Goal: Task Accomplishment & Management: Use online tool/utility

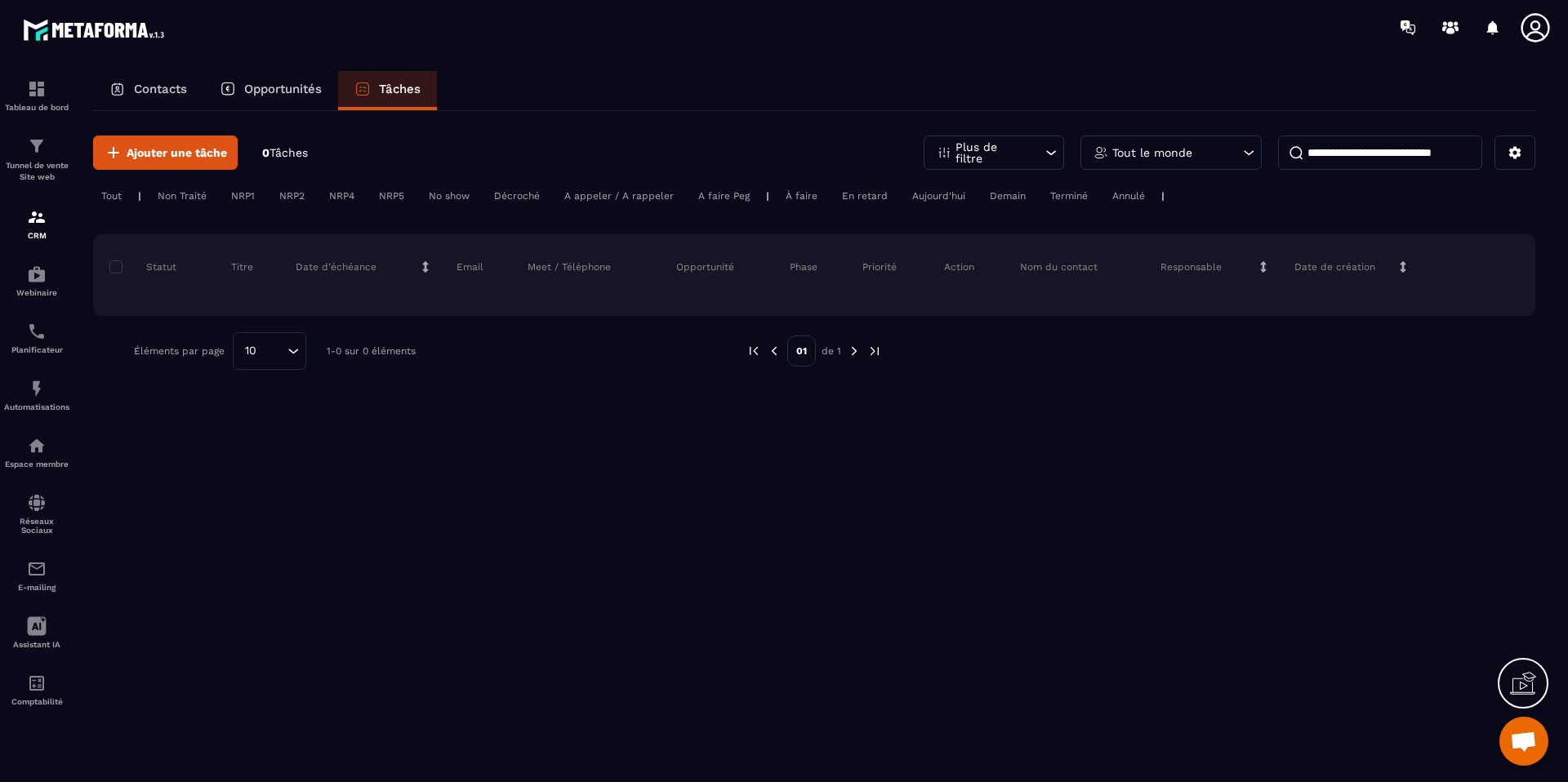
click at [157, 192] on div "Non Traité" at bounding box center [182, 196] width 65 height 19
click at [33, 279] on img at bounding box center [37, 274] width 19 height 19
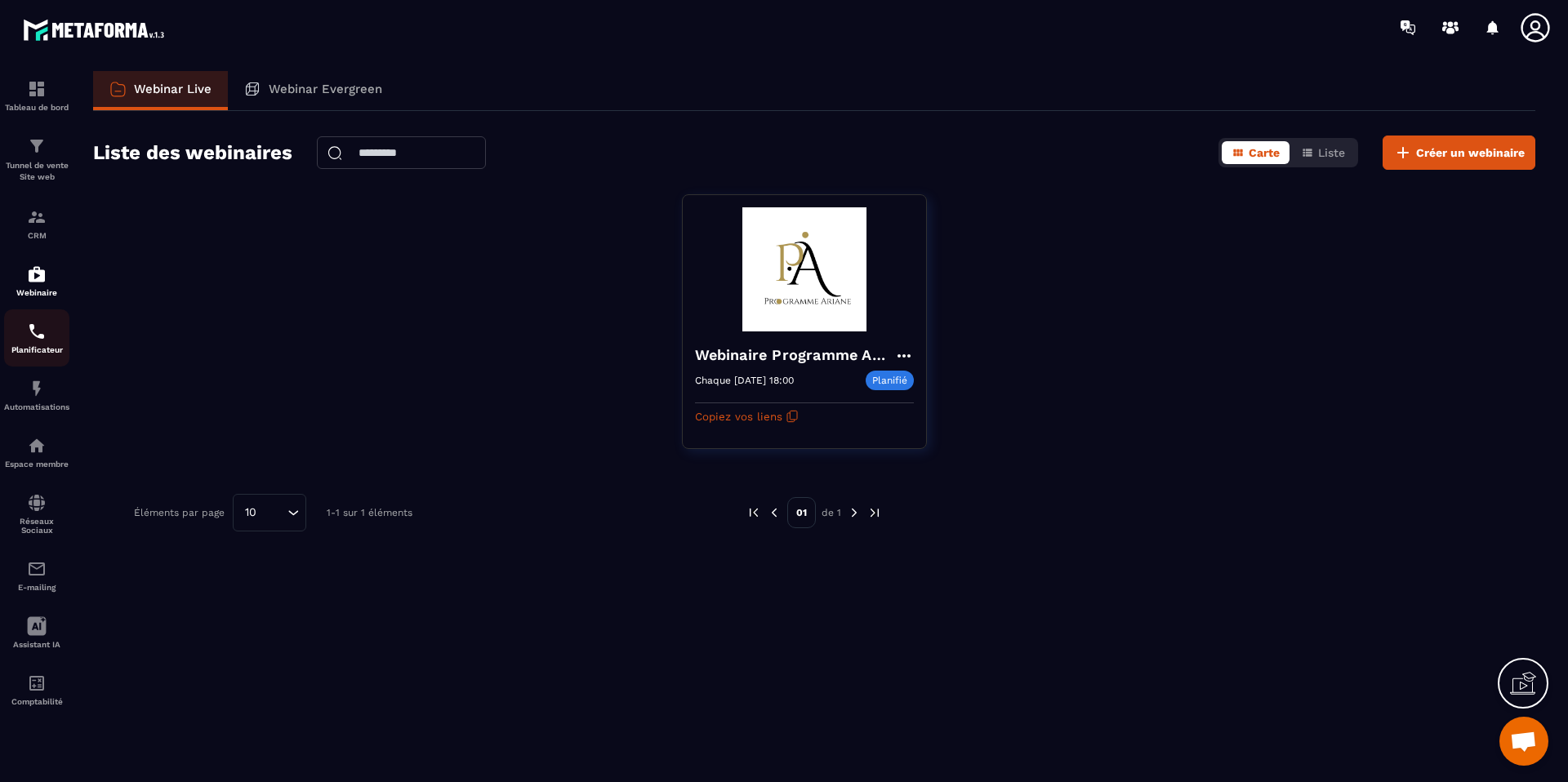
click at [23, 331] on div "Planificateur" at bounding box center [36, 338] width 65 height 33
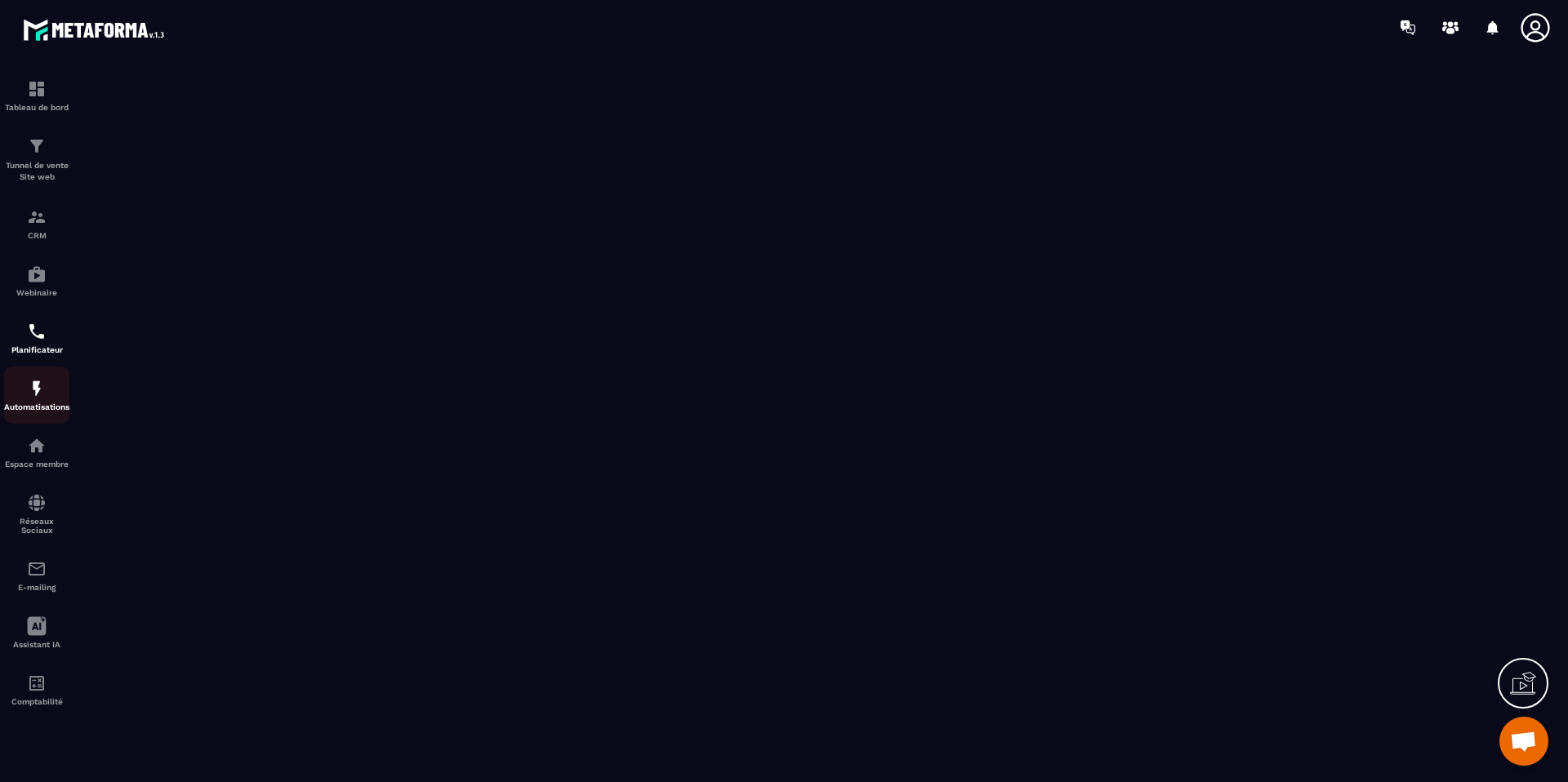
click at [48, 402] on p "Automatisations" at bounding box center [36, 406] width 65 height 9
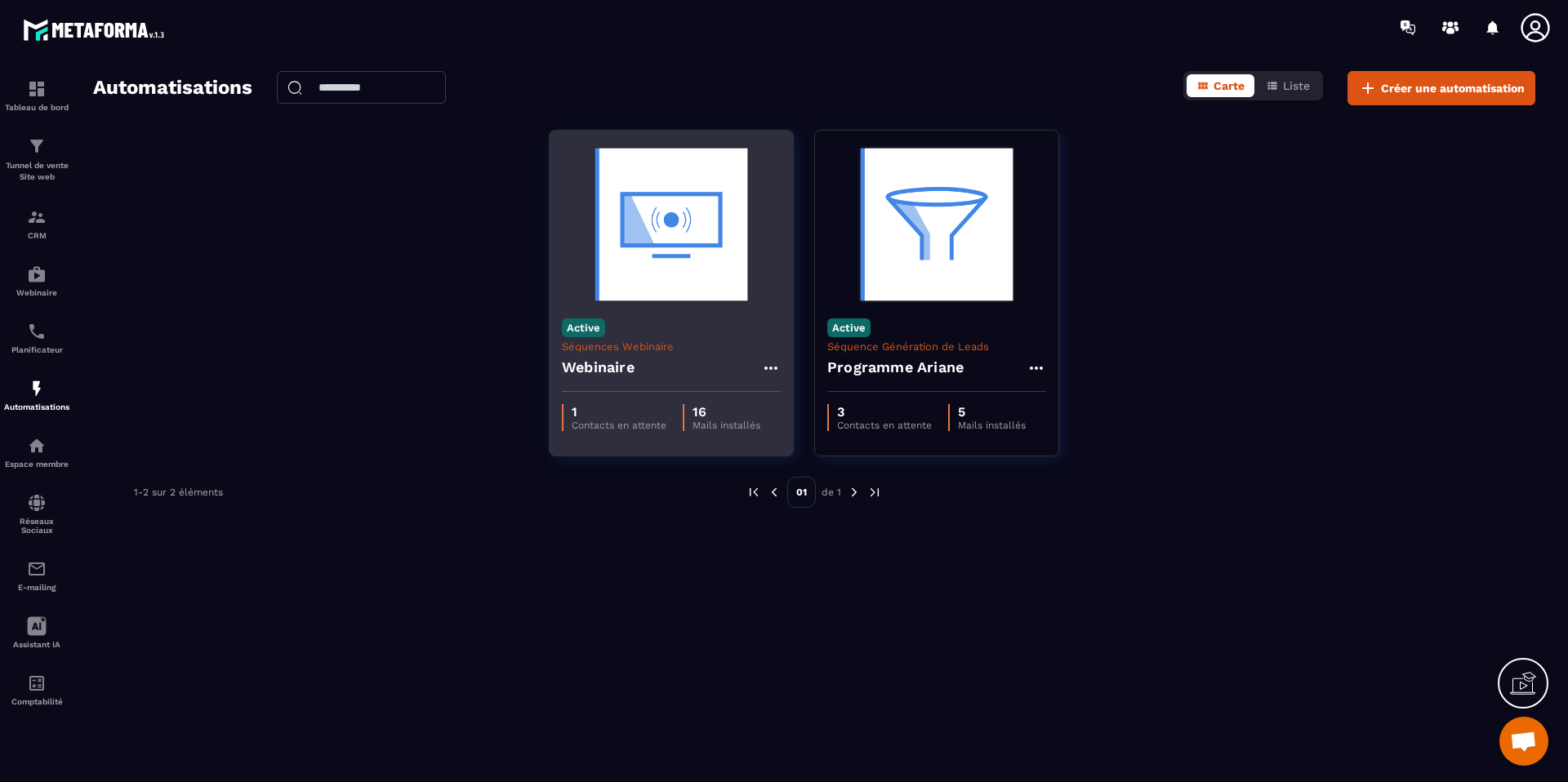
click at [624, 365] on h4 "Webinaire" at bounding box center [597, 367] width 73 height 23
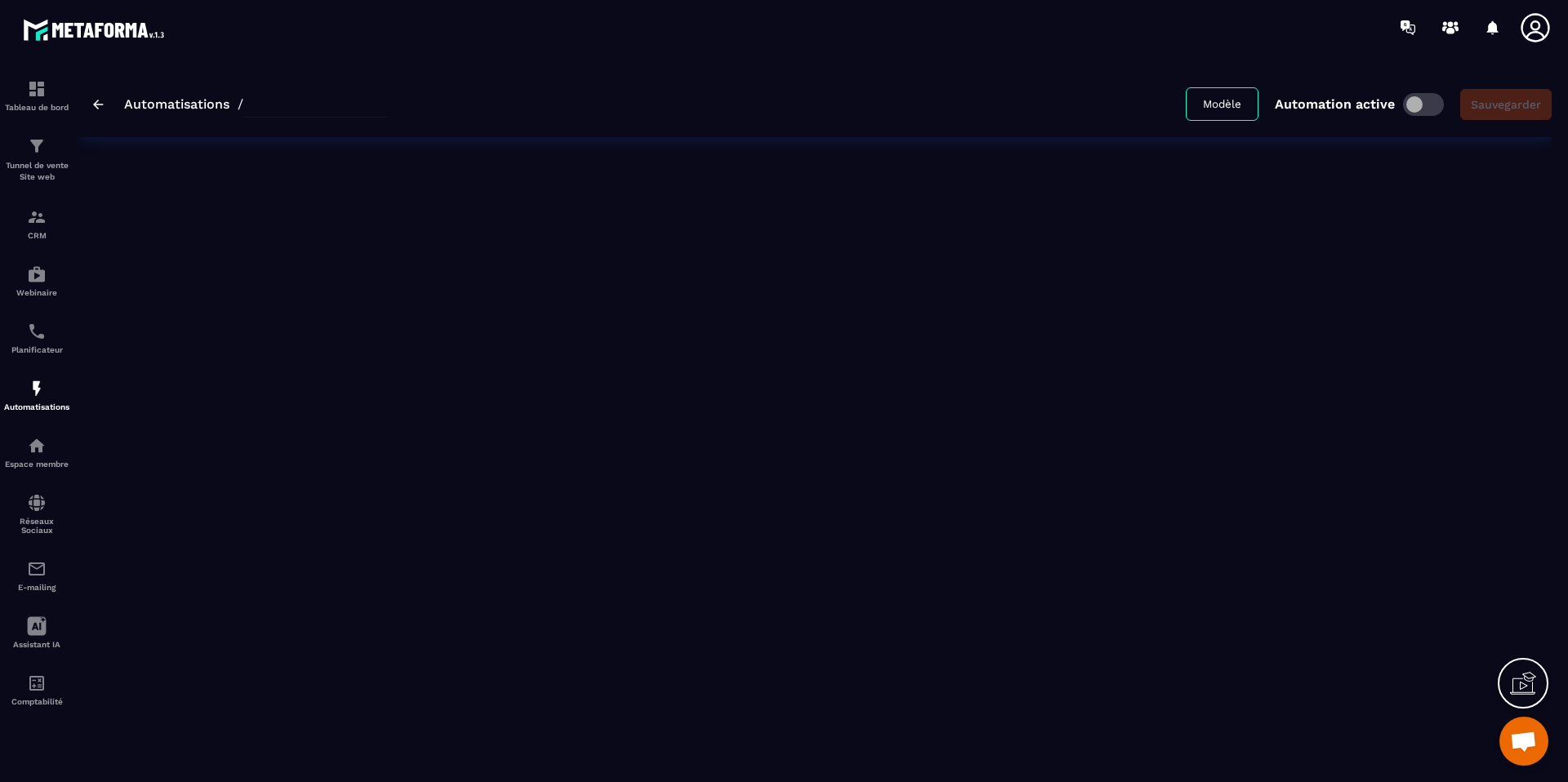
type input "*********"
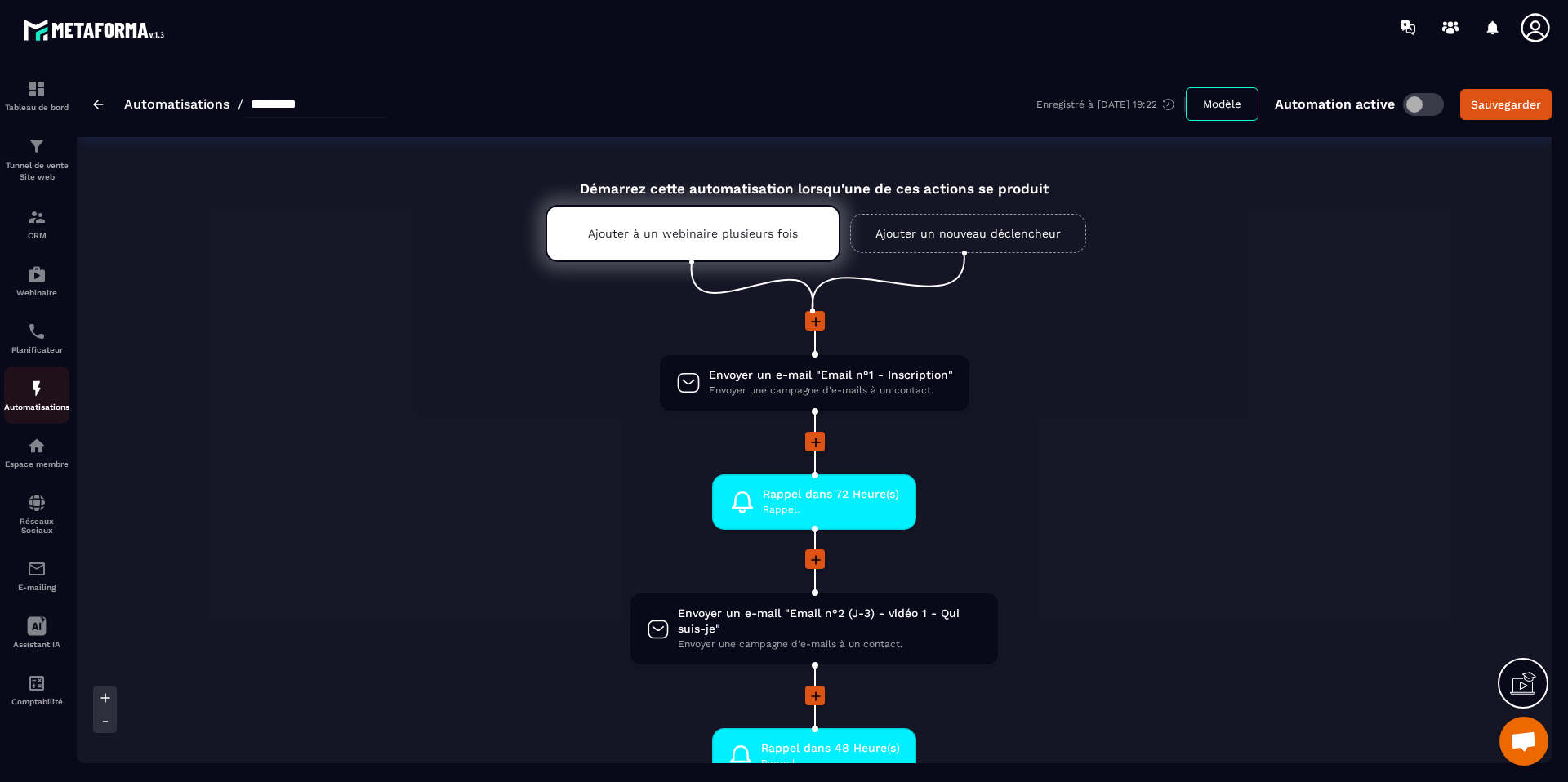
click at [53, 389] on div "Automatisations" at bounding box center [36, 395] width 65 height 33
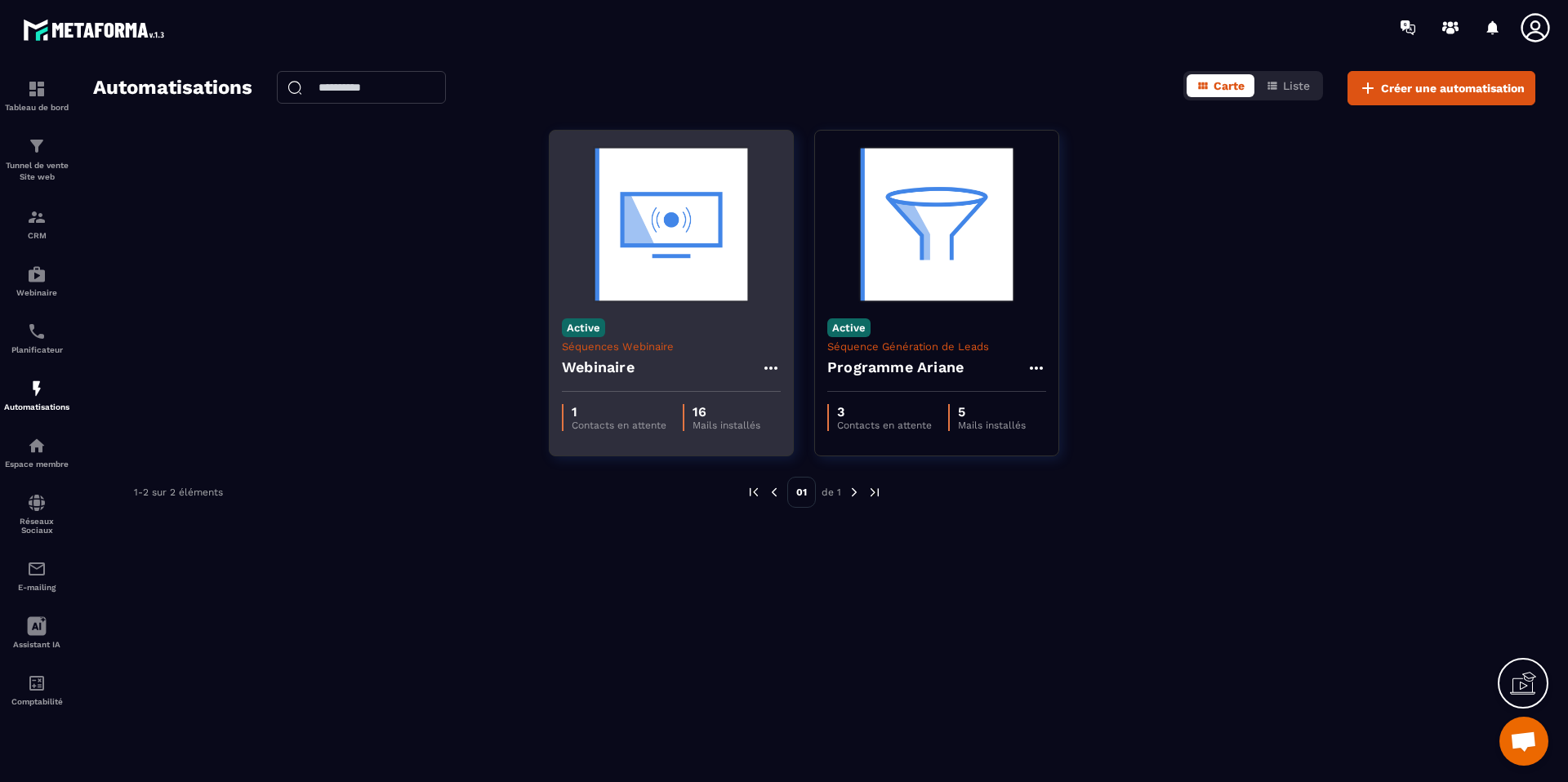
click at [612, 366] on h4 "Webinaire" at bounding box center [597, 367] width 73 height 23
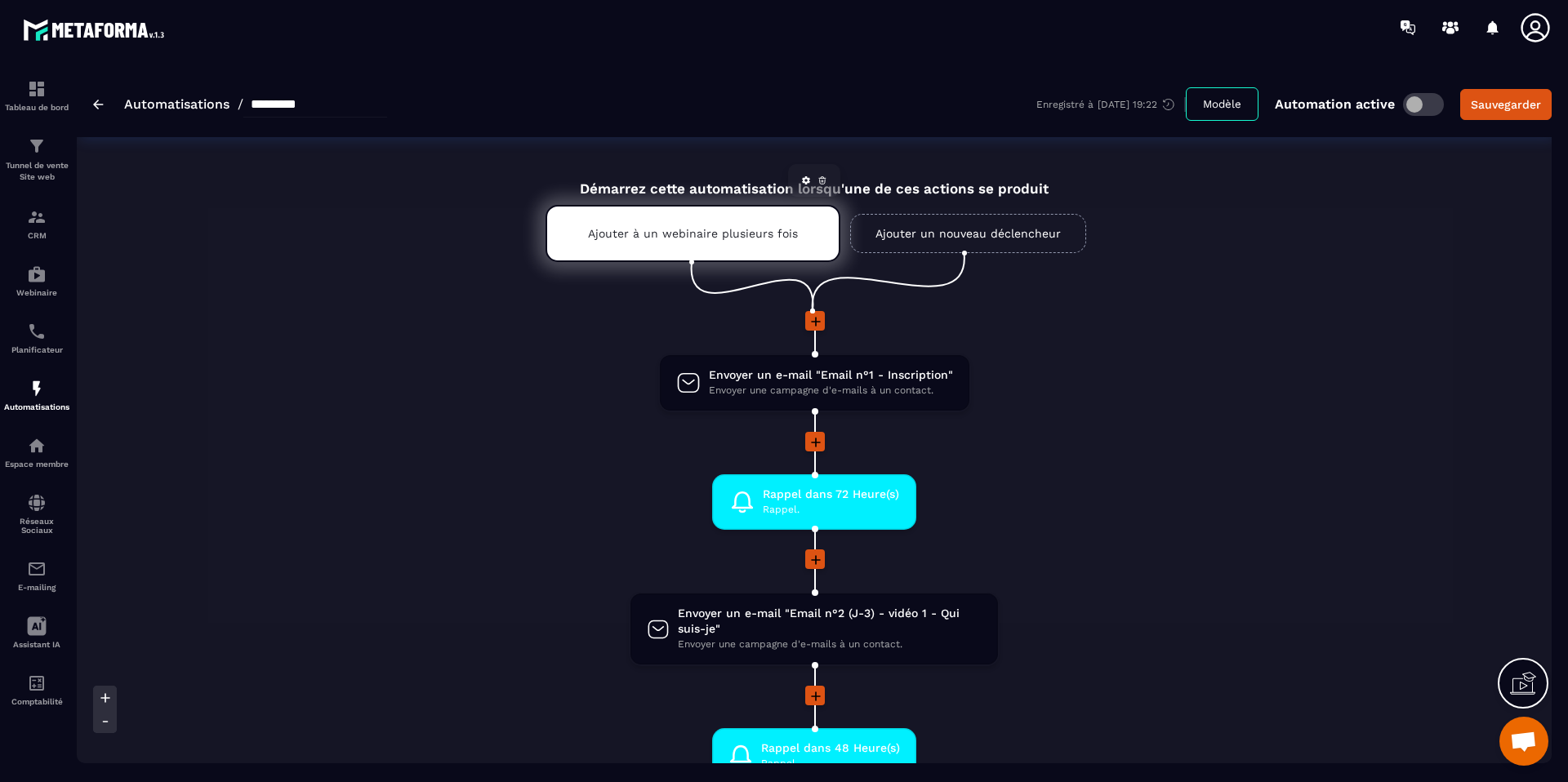
click at [765, 236] on p "Ajouter à un webinaire plusieurs fois" at bounding box center [693, 233] width 210 height 13
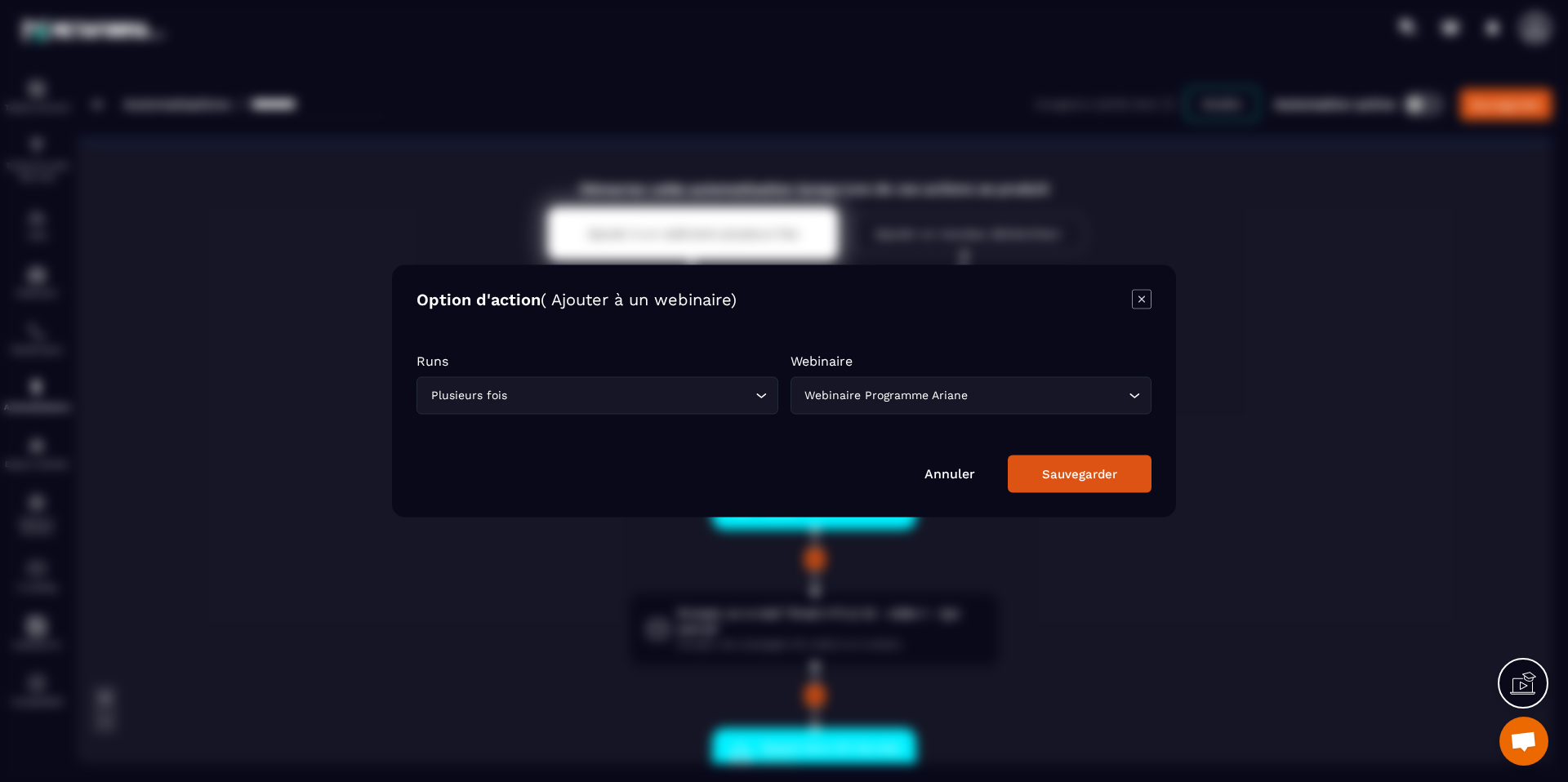
click at [916, 387] on div "Webinaire Programme Ariane" at bounding box center [963, 395] width 327 height 17
drag, startPoint x: 929, startPoint y: 351, endPoint x: 977, endPoint y: 336, distance: 50.3
click at [928, 351] on form "Runs Plusieurs fois Loading... Webinaire Webinaire Programme Ariane Loading... …" at bounding box center [784, 415] width 734 height 156
click at [1145, 296] on icon "Modal window" at bounding box center [1142, 299] width 19 height 19
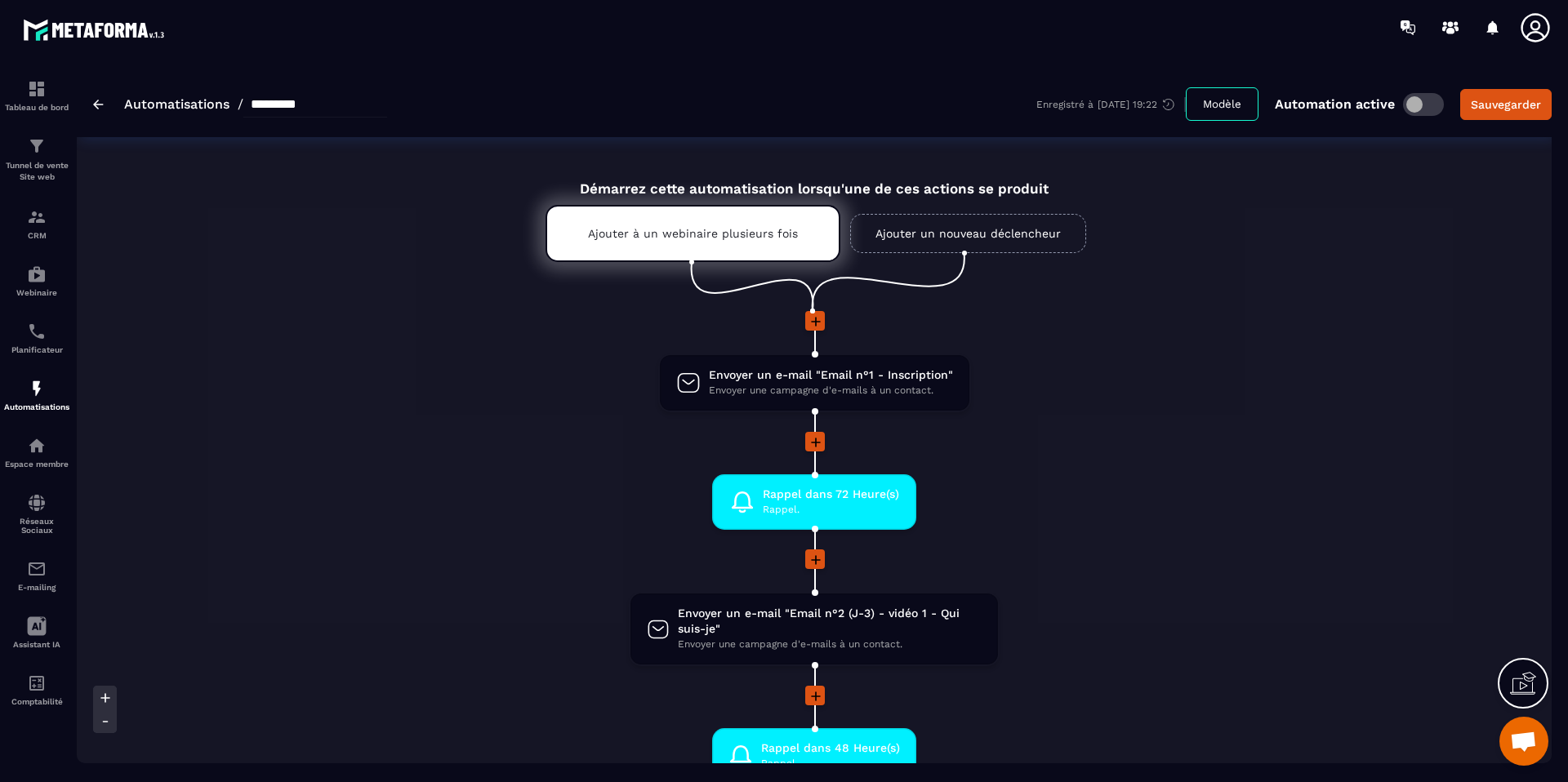
click at [921, 236] on link "Ajouter un nouveau déclencheur" at bounding box center [968, 233] width 236 height 39
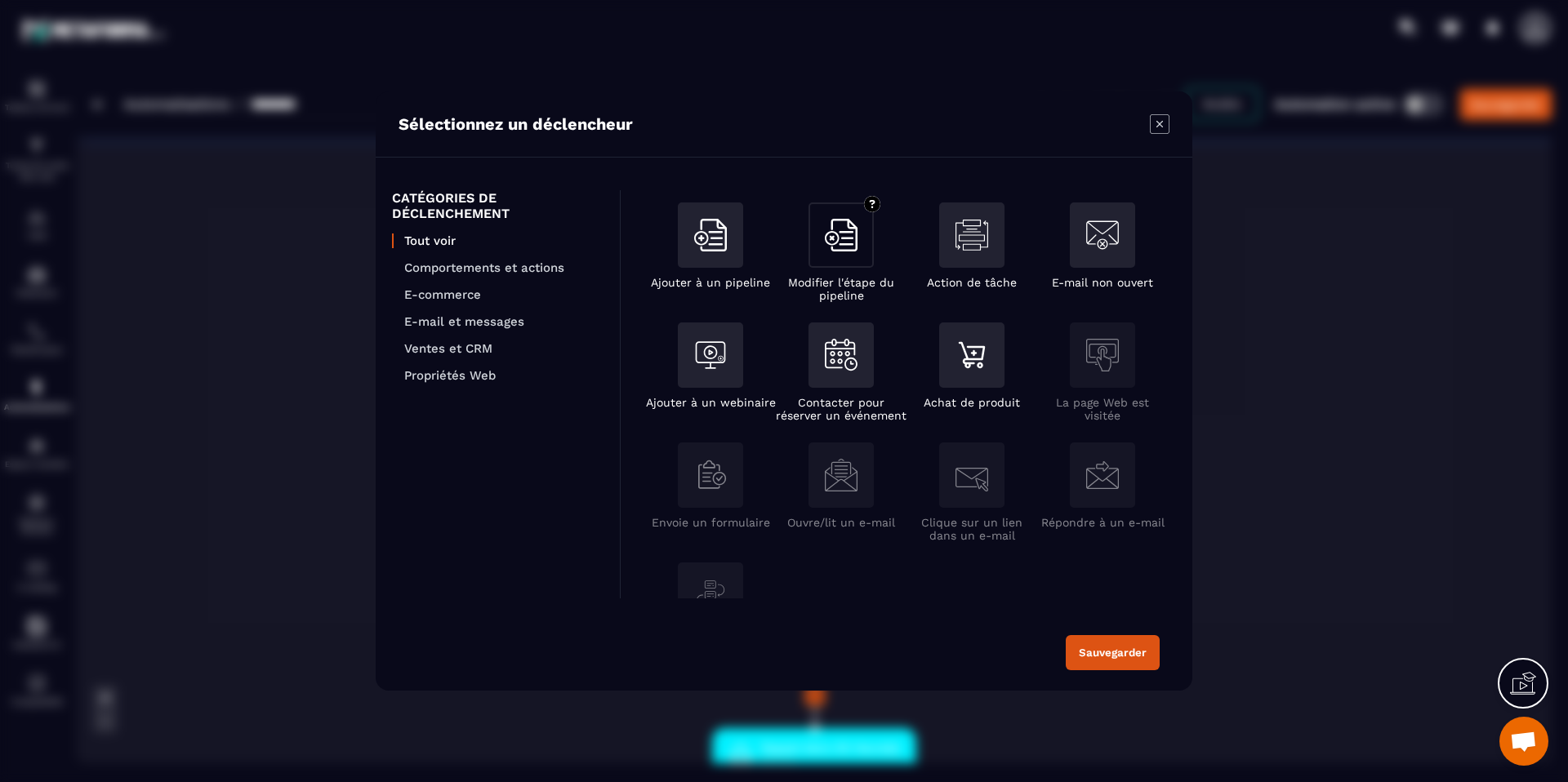
scroll to position [263, 0]
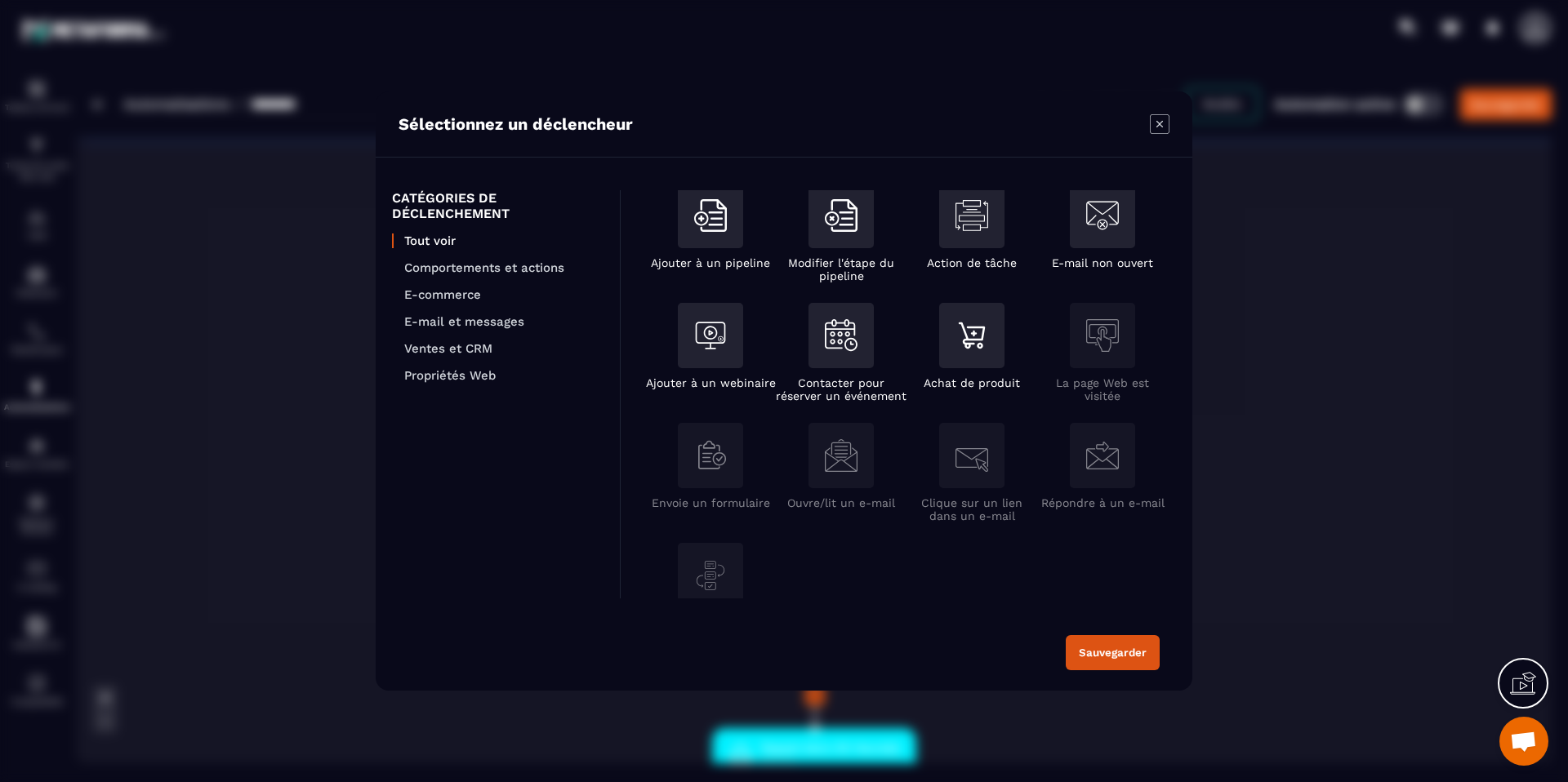
click at [1152, 125] on icon "Modal window" at bounding box center [1159, 124] width 19 height 19
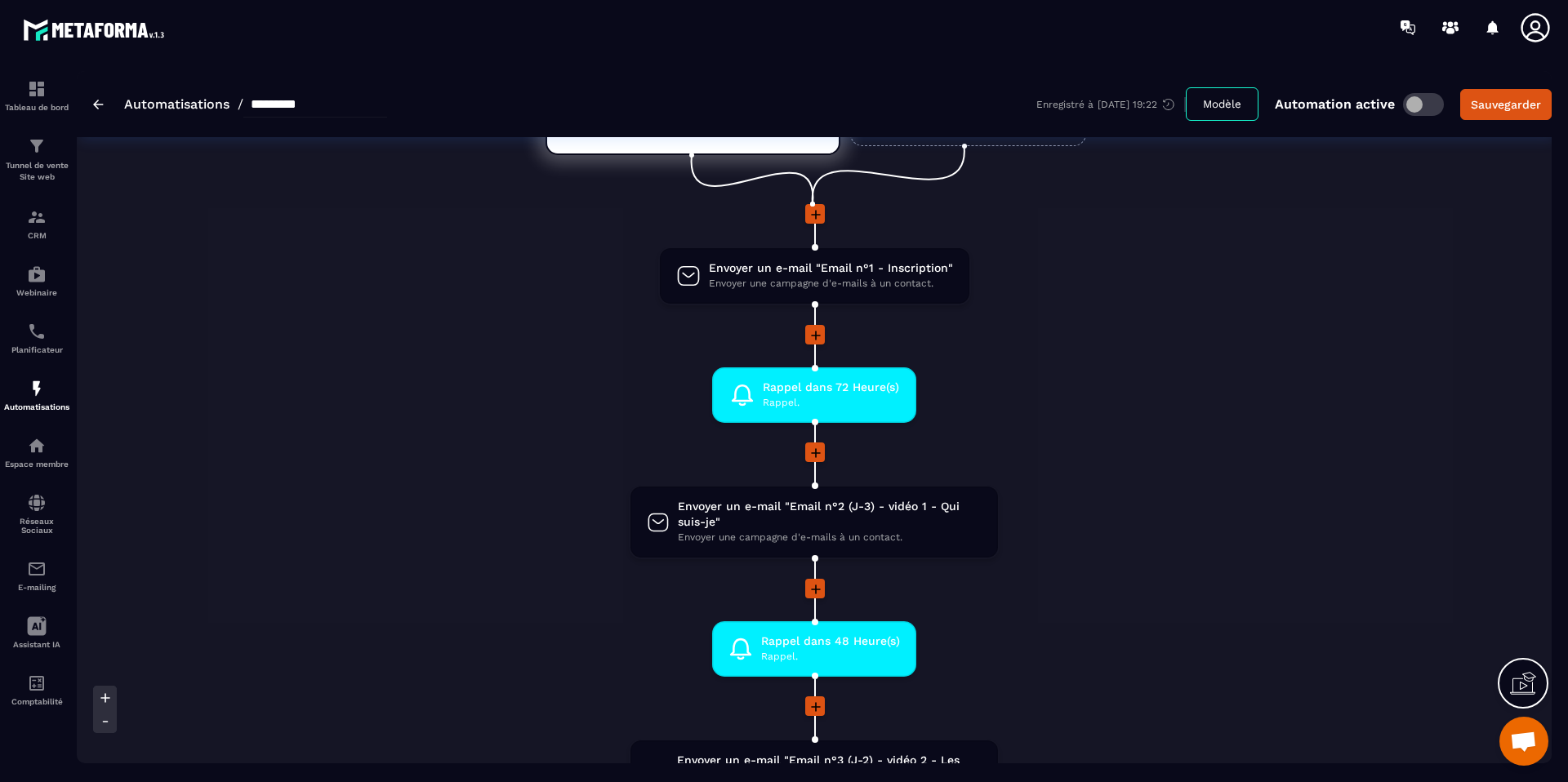
scroll to position [105, 0]
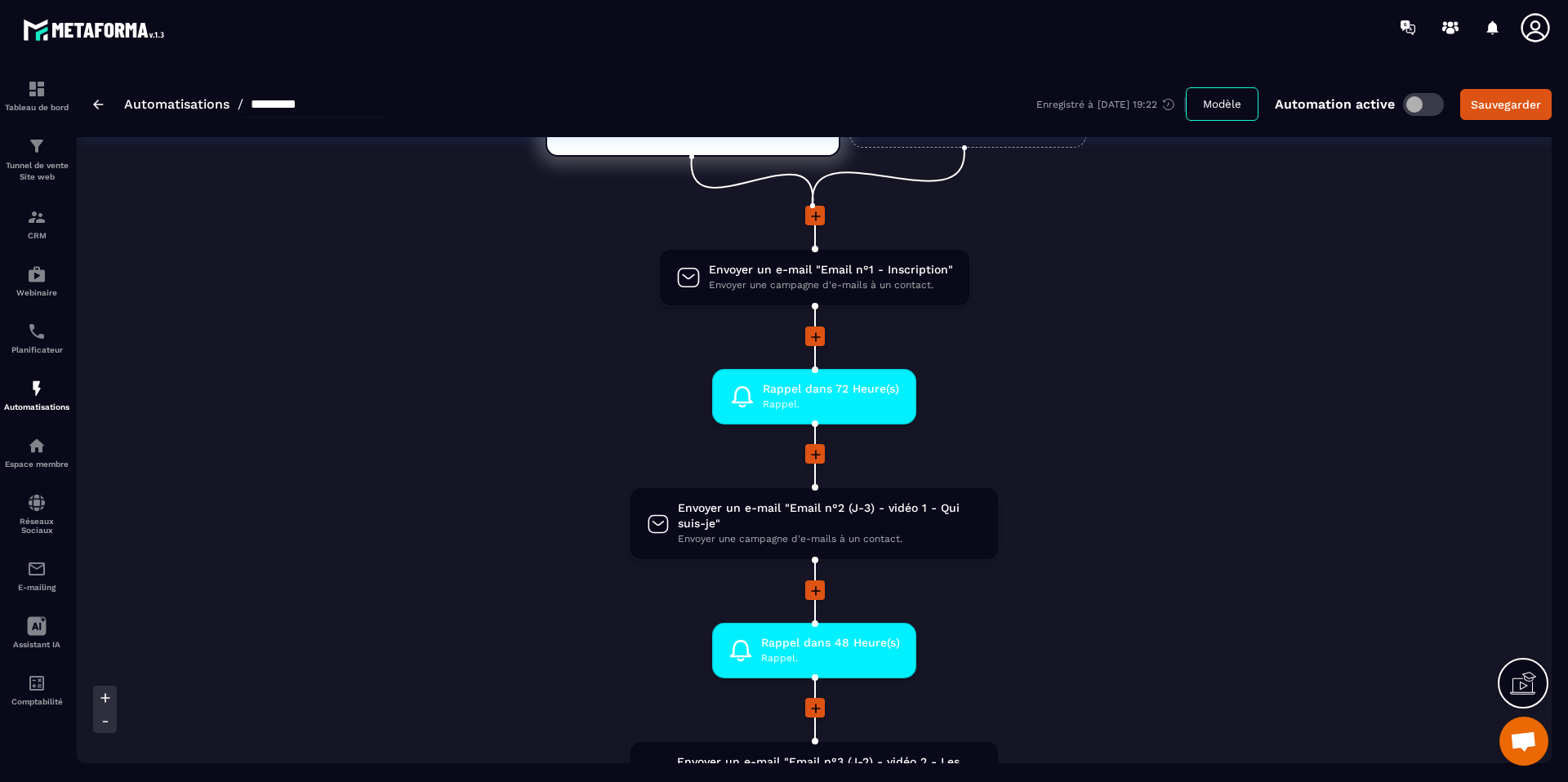
click at [819, 338] on icon at bounding box center [815, 337] width 17 height 17
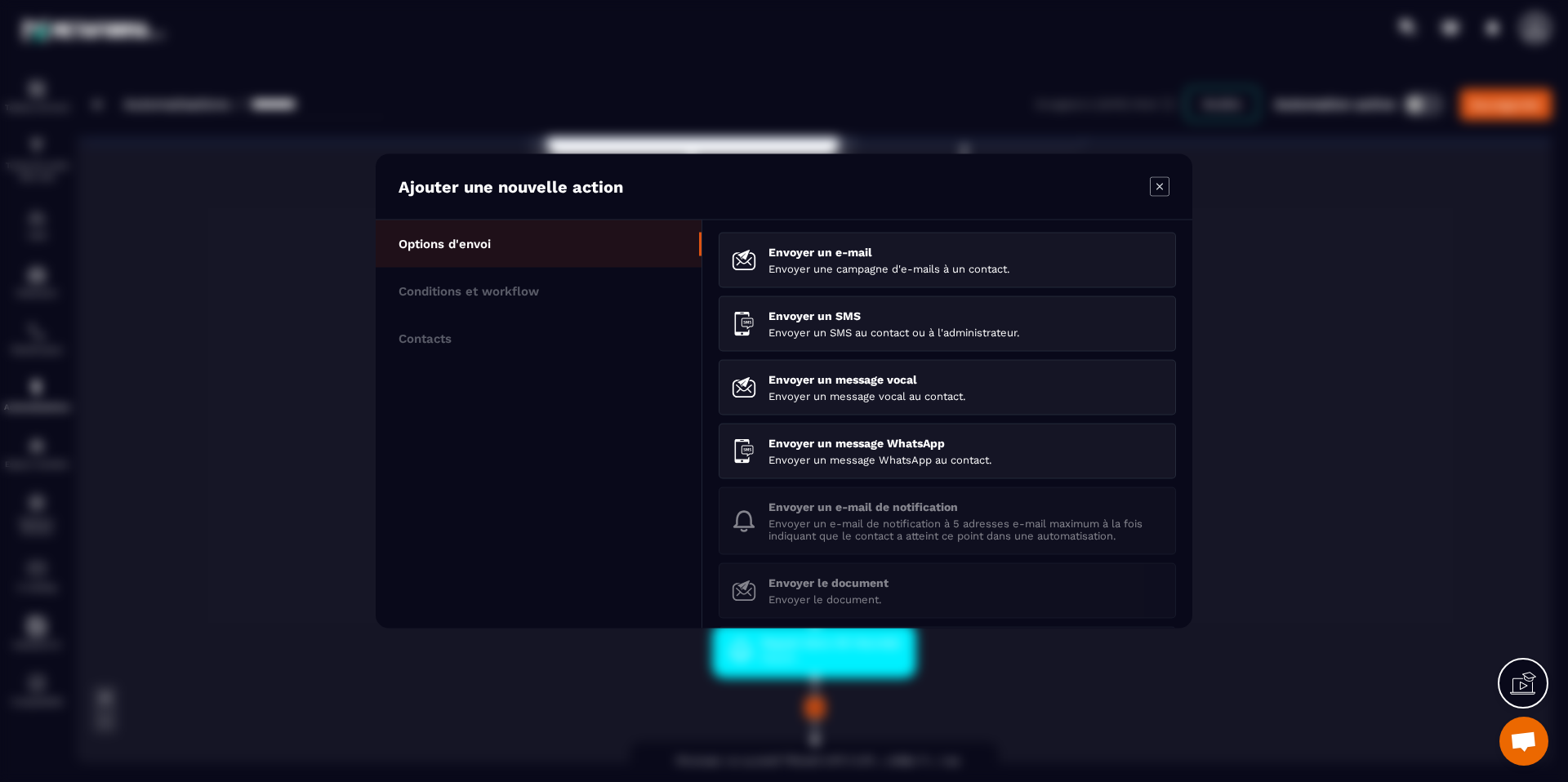
click at [1155, 187] on icon "Modal window" at bounding box center [1159, 187] width 19 height 19
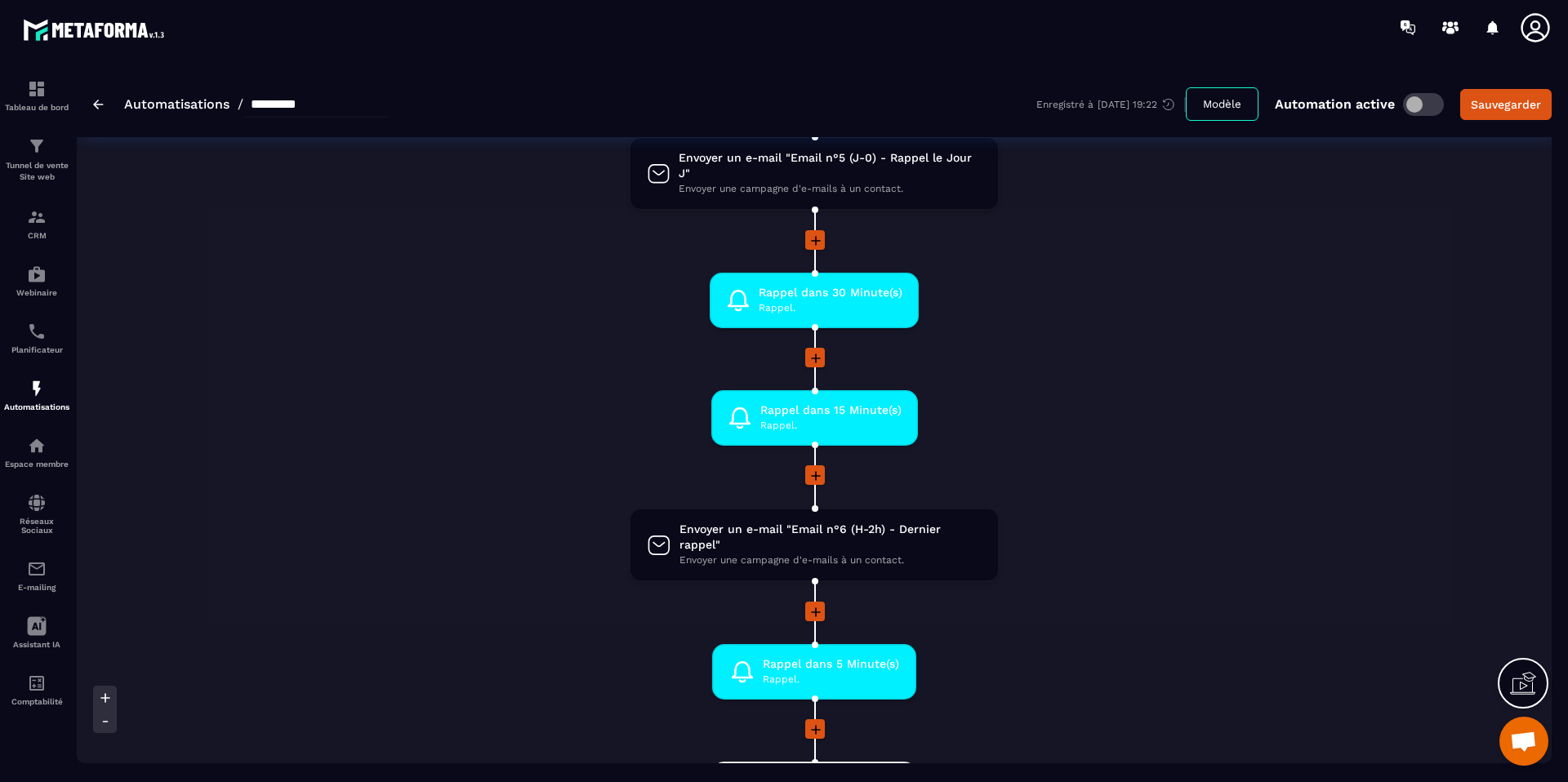
scroll to position [1188, 0]
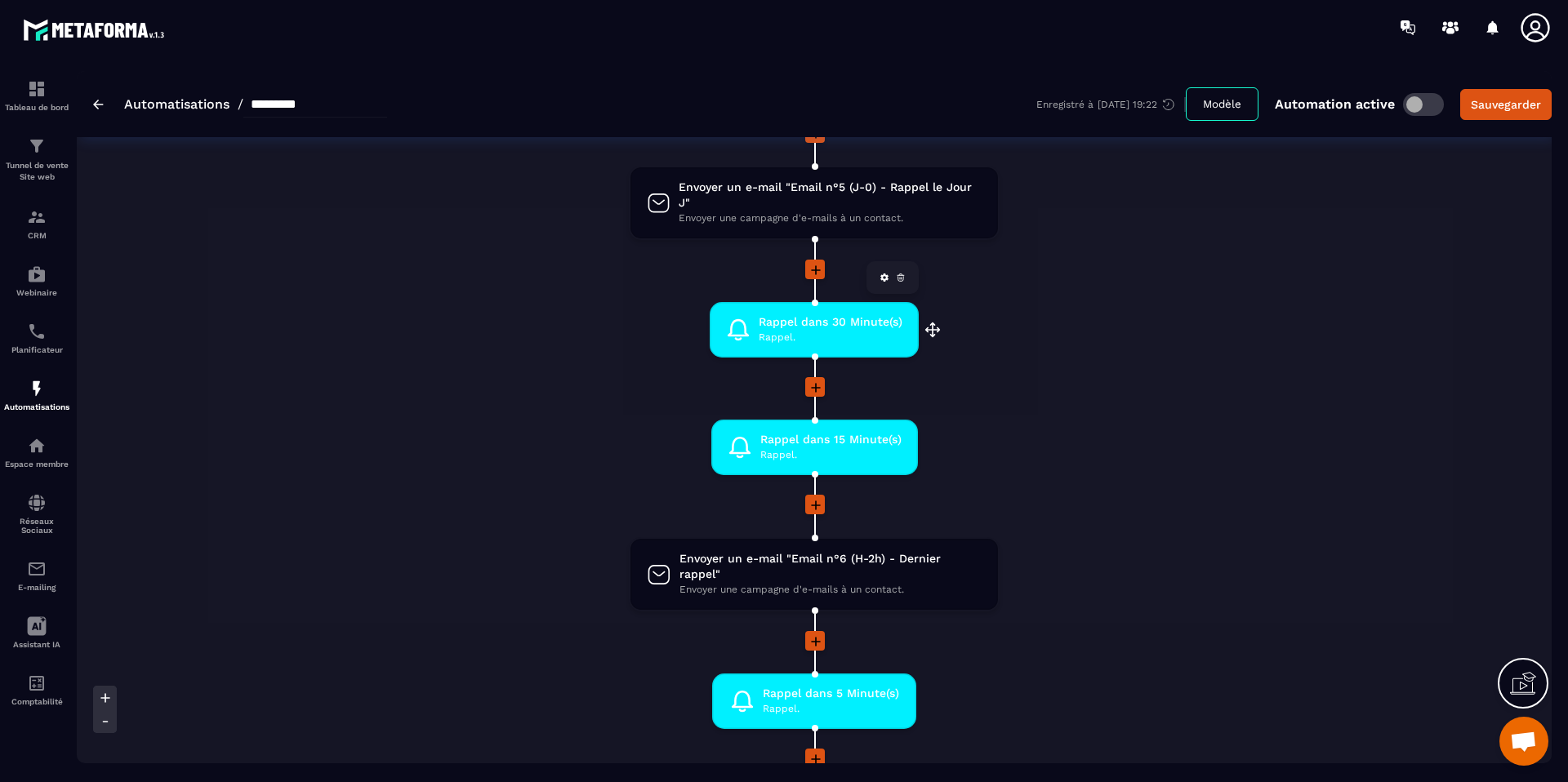
click at [902, 282] on icon at bounding box center [901, 278] width 10 height 10
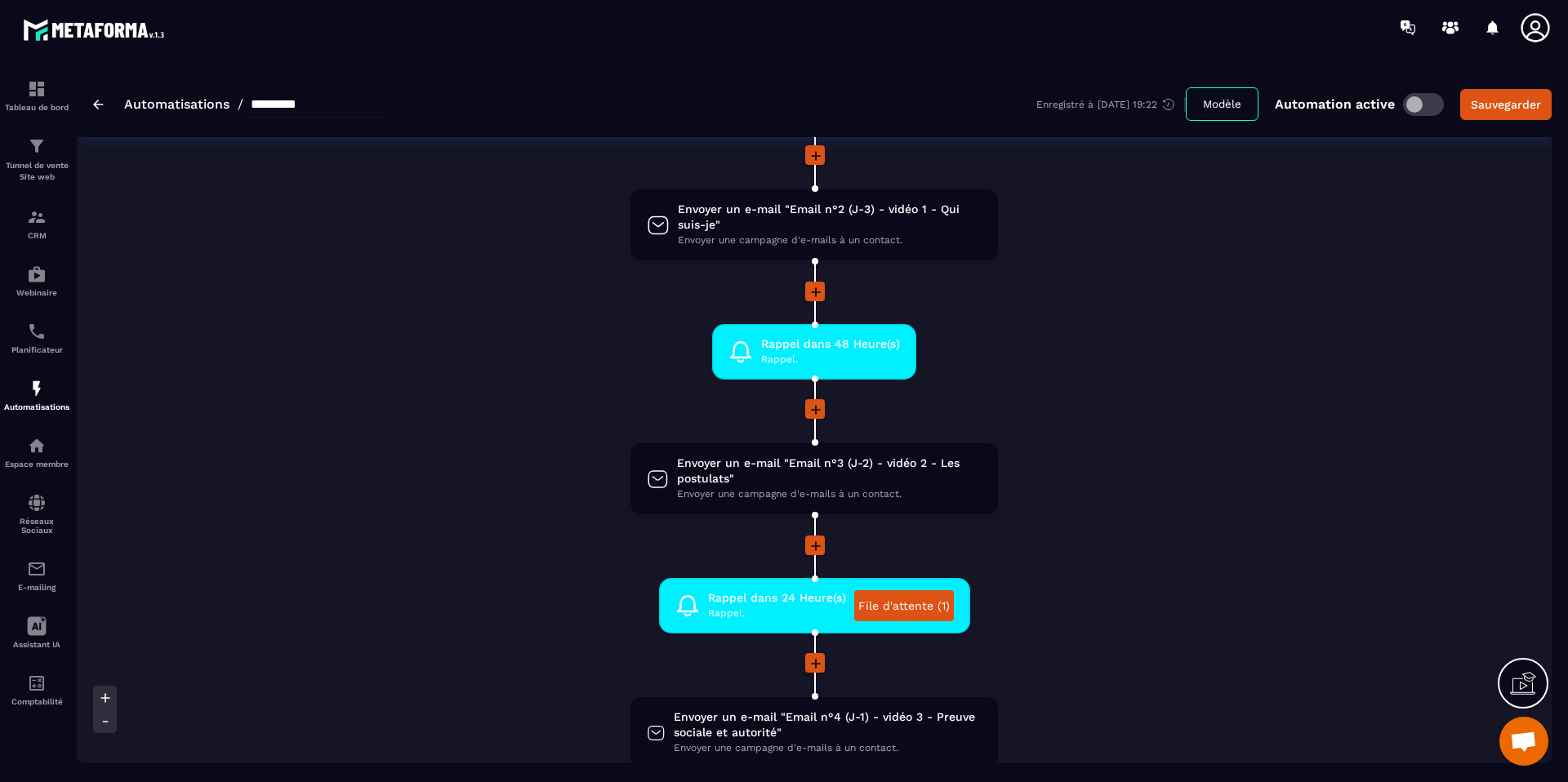
scroll to position [387, 0]
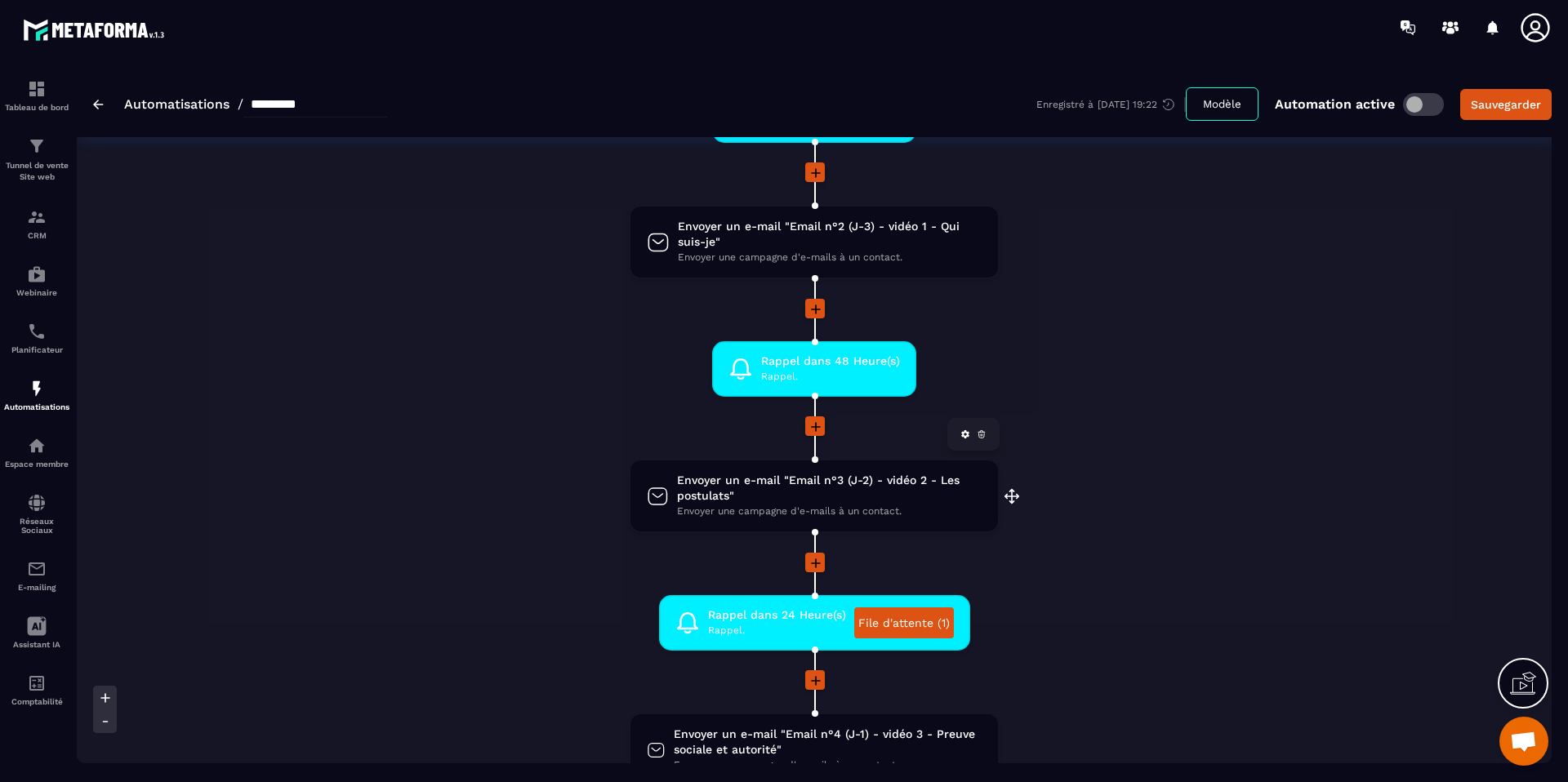
click at [841, 491] on span "Envoyer un e-mail "Email n°3 (J-2) - vidéo 2 - Les postulats"" at bounding box center [830, 489] width 305 height 31
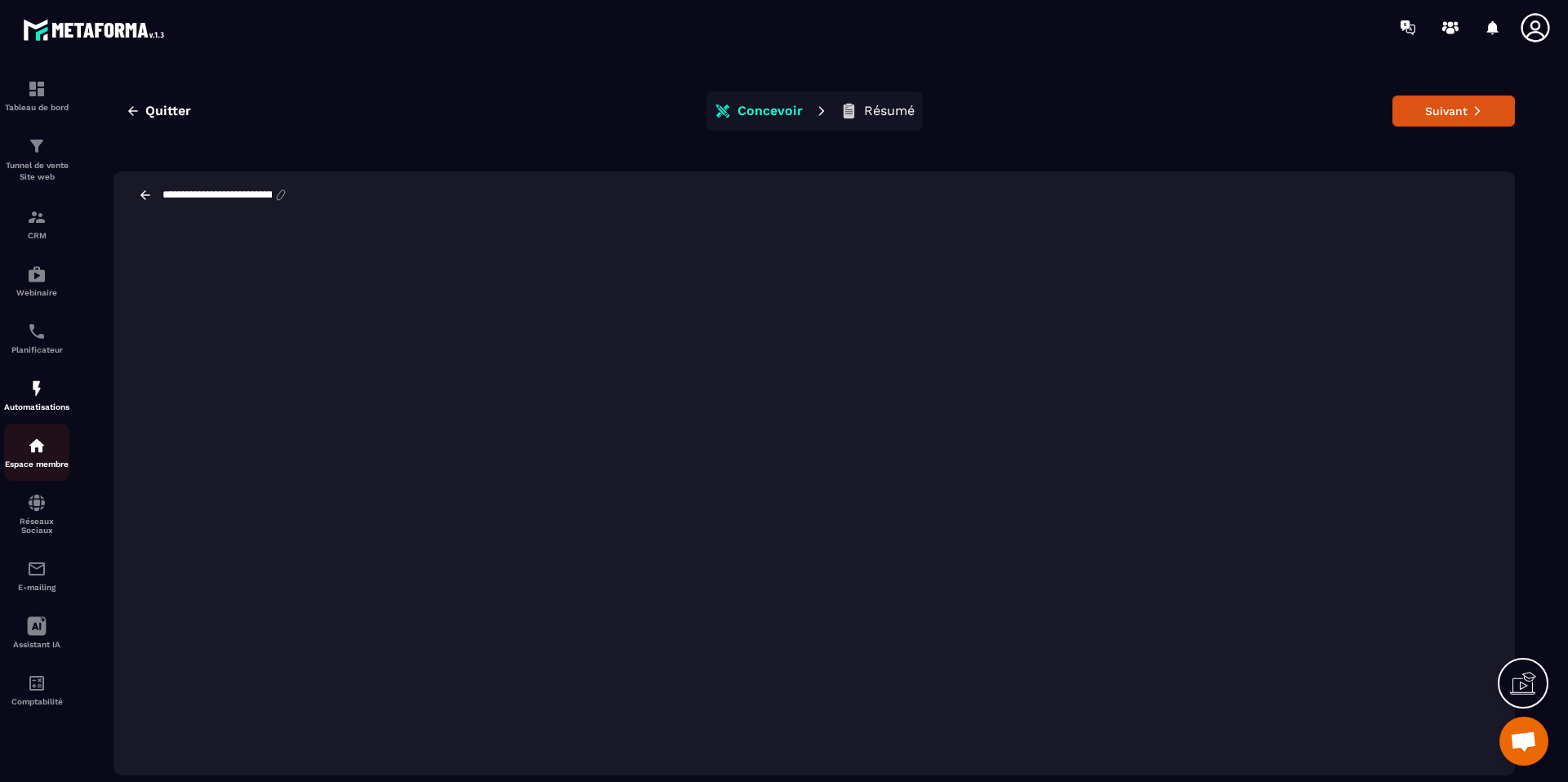
click at [44, 463] on p "Espace membre" at bounding box center [36, 463] width 65 height 9
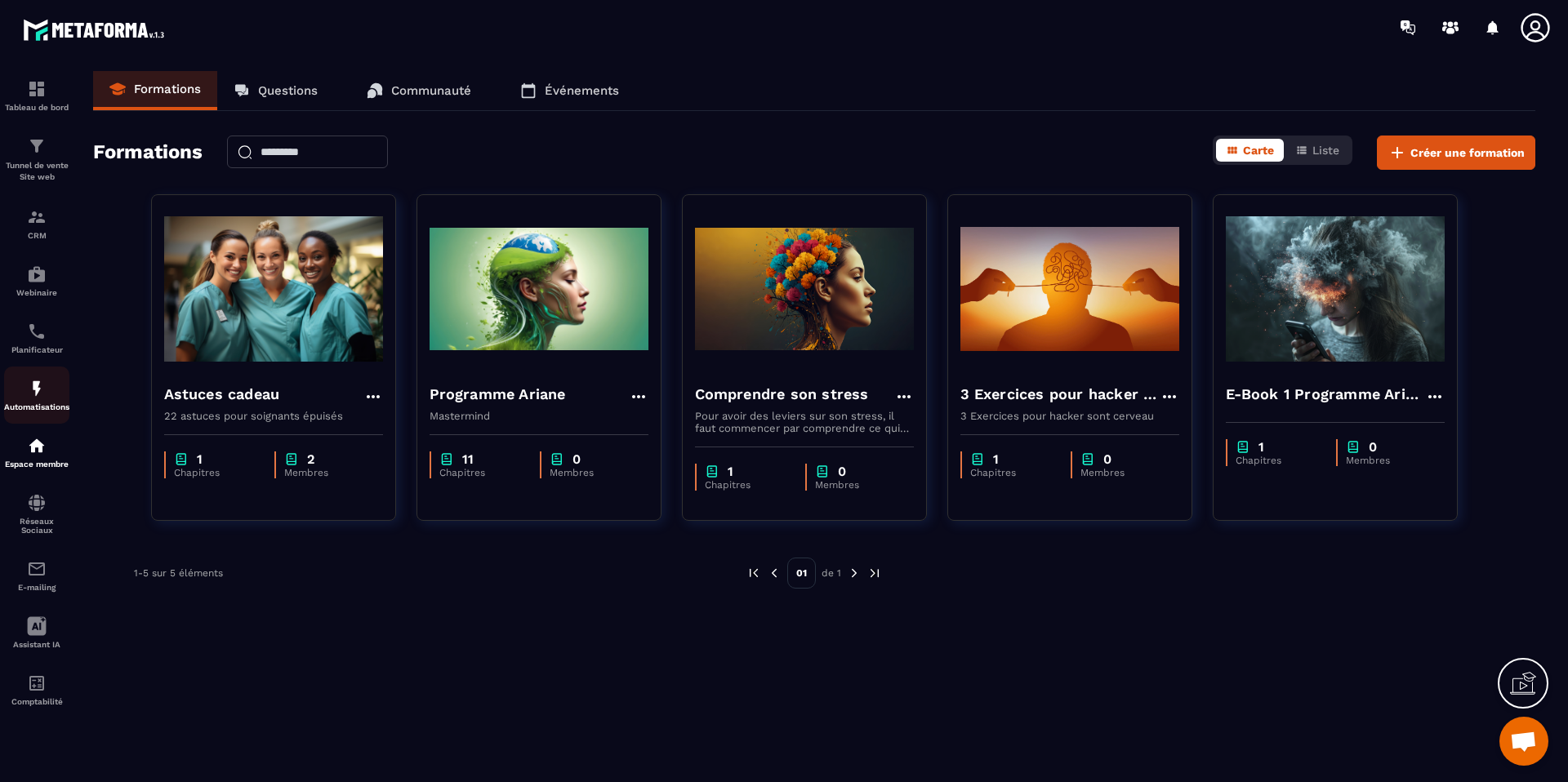
click at [33, 389] on img at bounding box center [37, 389] width 19 height 19
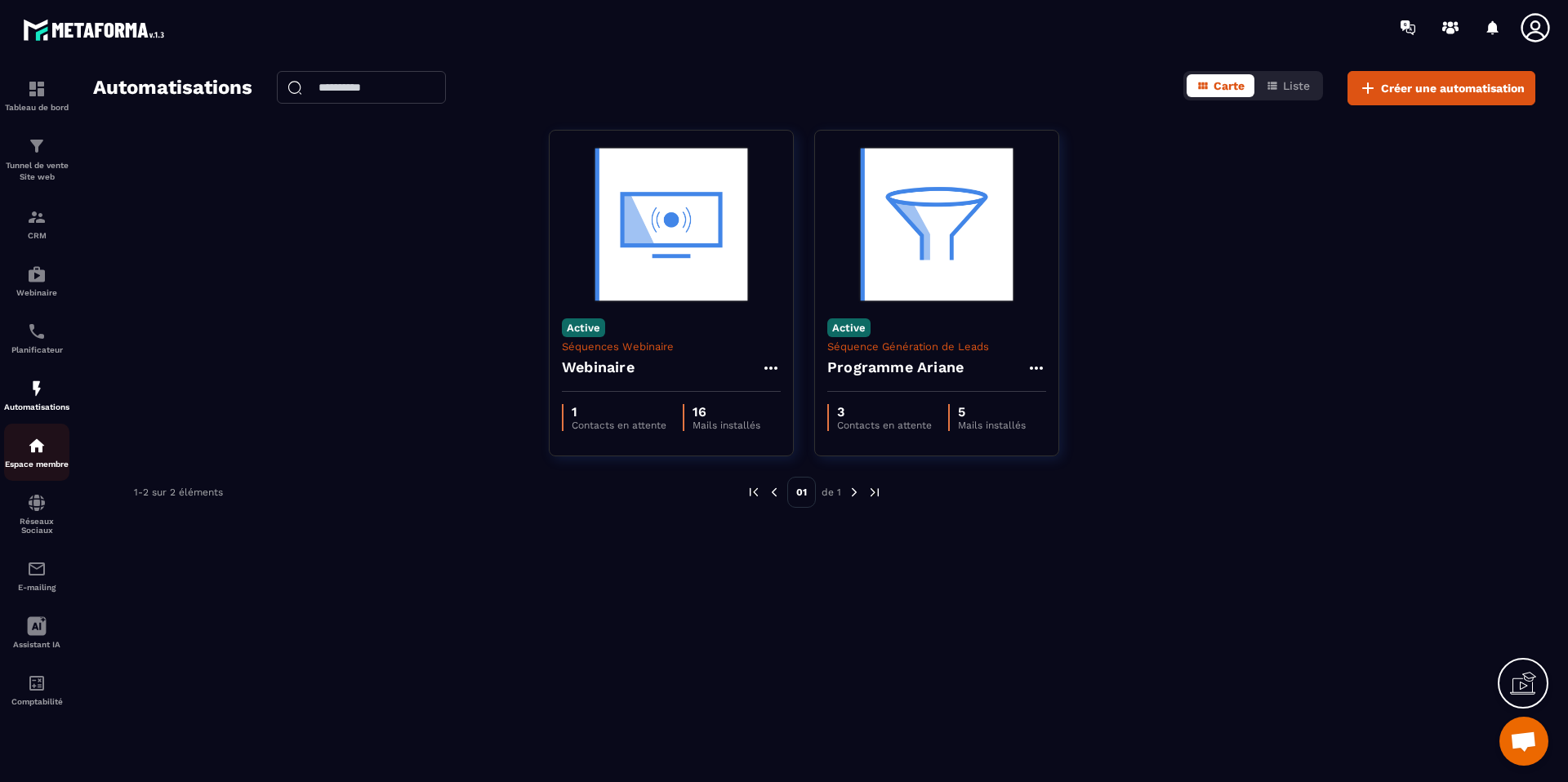
click at [40, 448] on img at bounding box center [37, 446] width 19 height 19
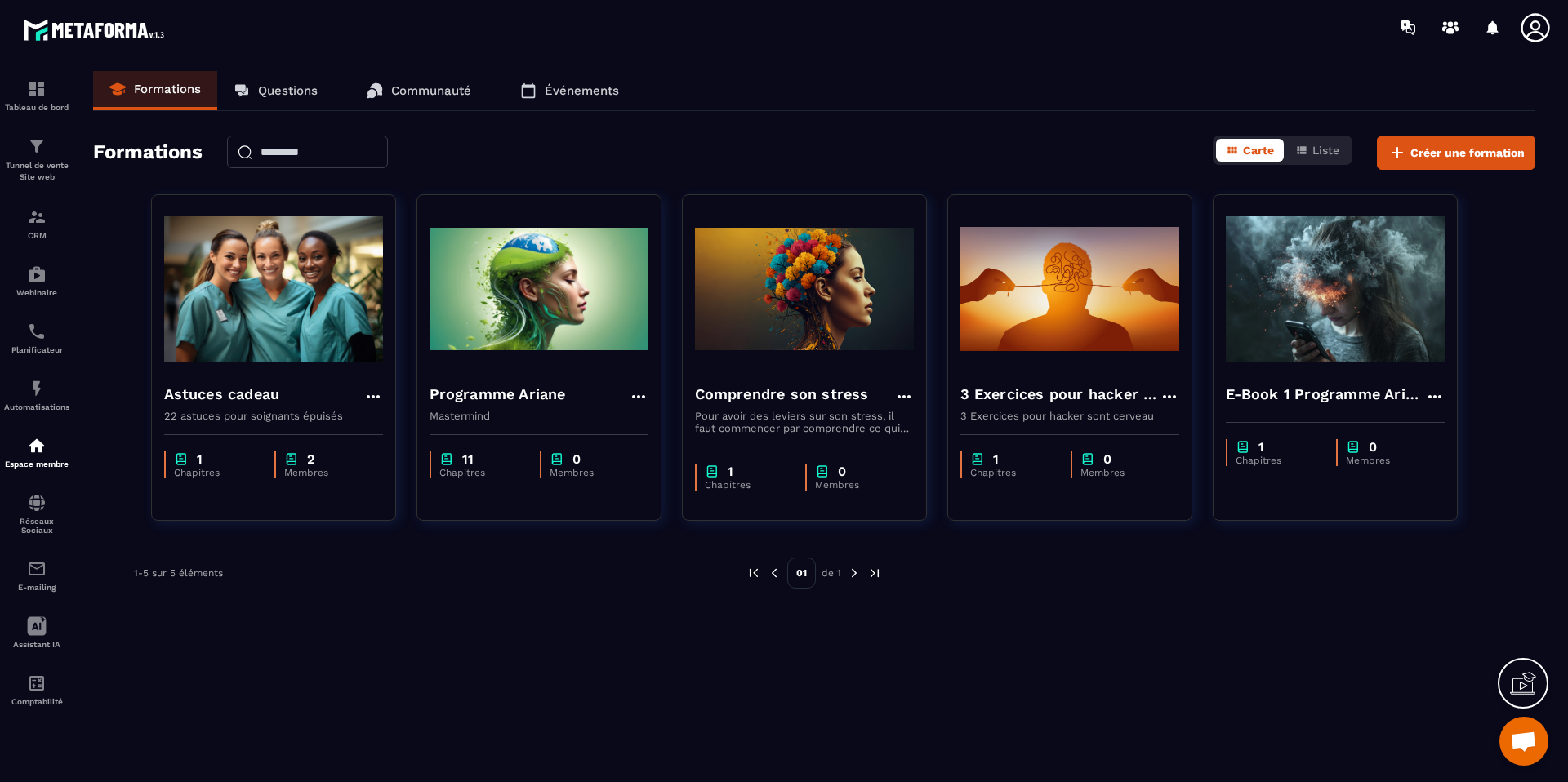
click at [419, 95] on p "Communauté" at bounding box center [431, 90] width 80 height 15
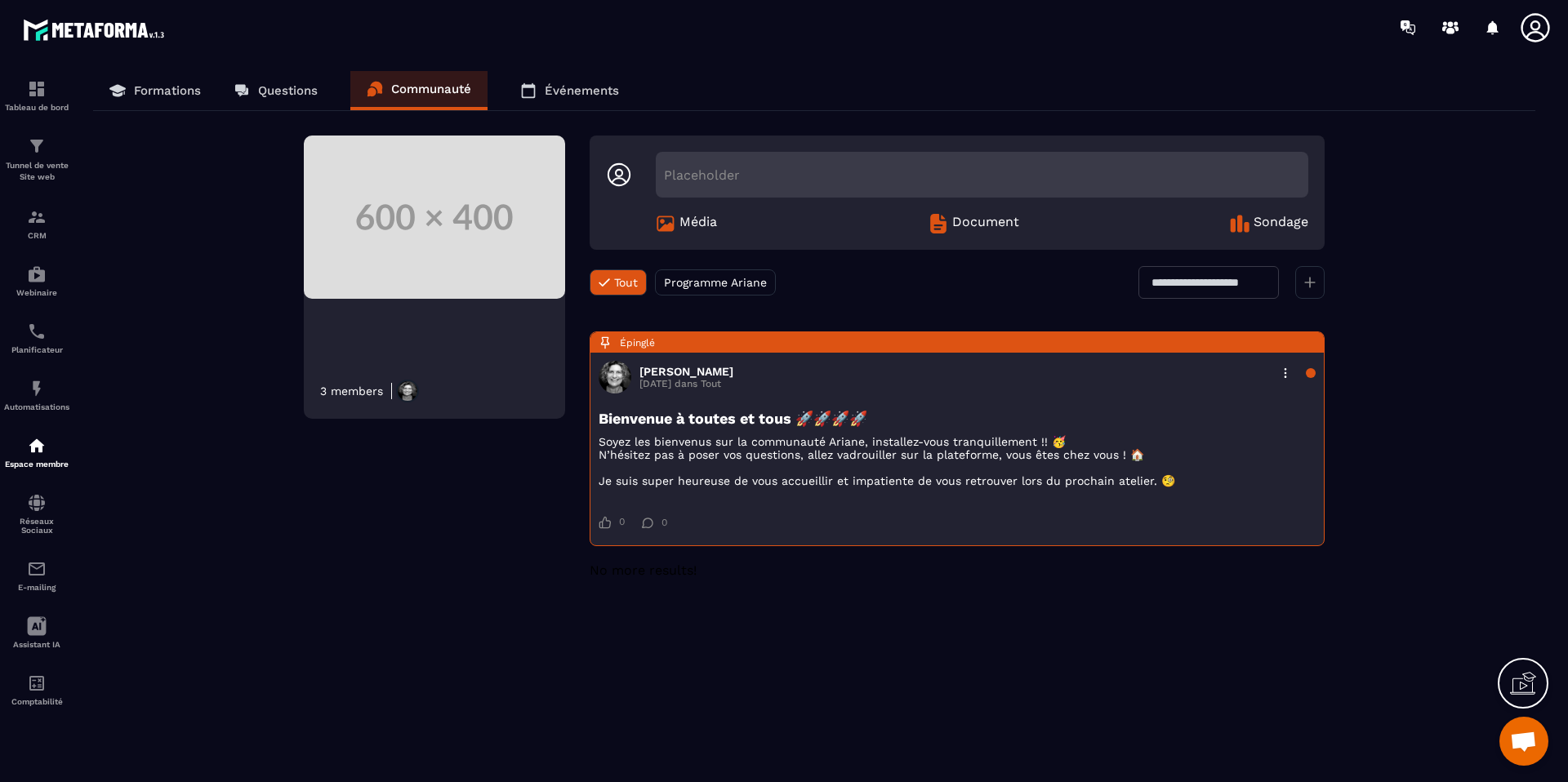
click at [561, 86] on p "Événements" at bounding box center [582, 90] width 74 height 15
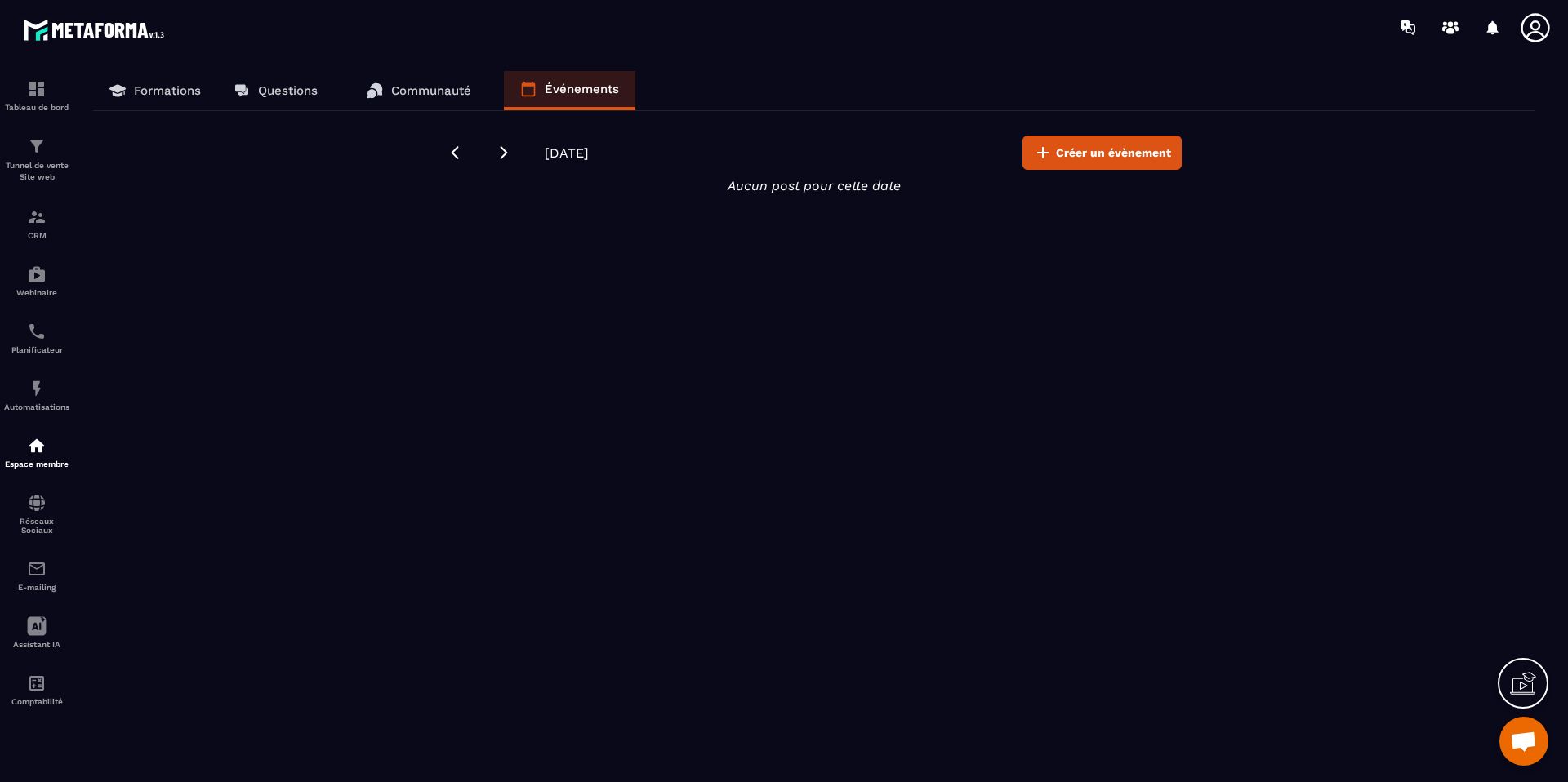
click at [392, 96] on p "Communauté" at bounding box center [431, 90] width 80 height 15
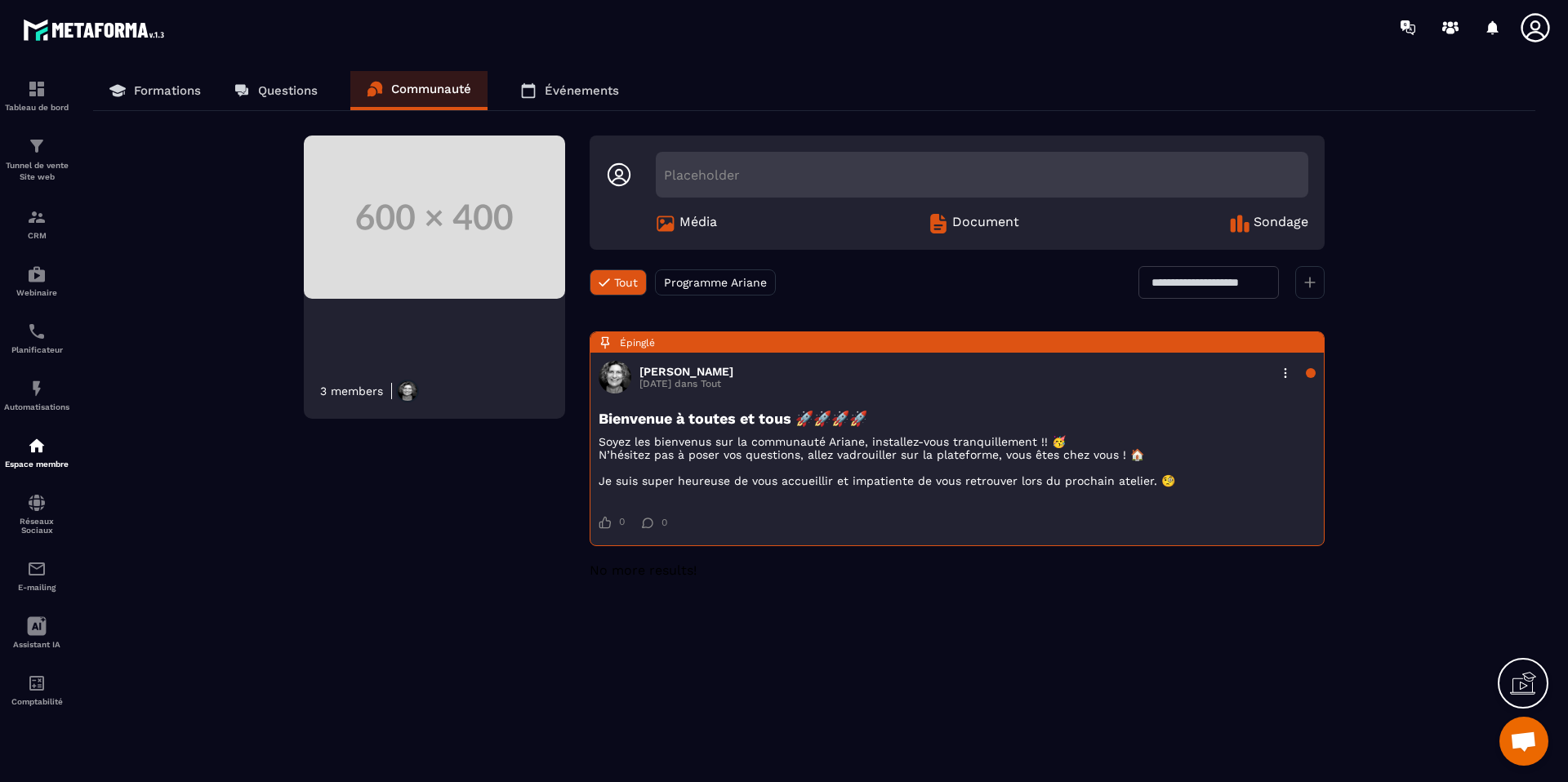
click at [301, 99] on link "Questions" at bounding box center [276, 90] width 117 height 39
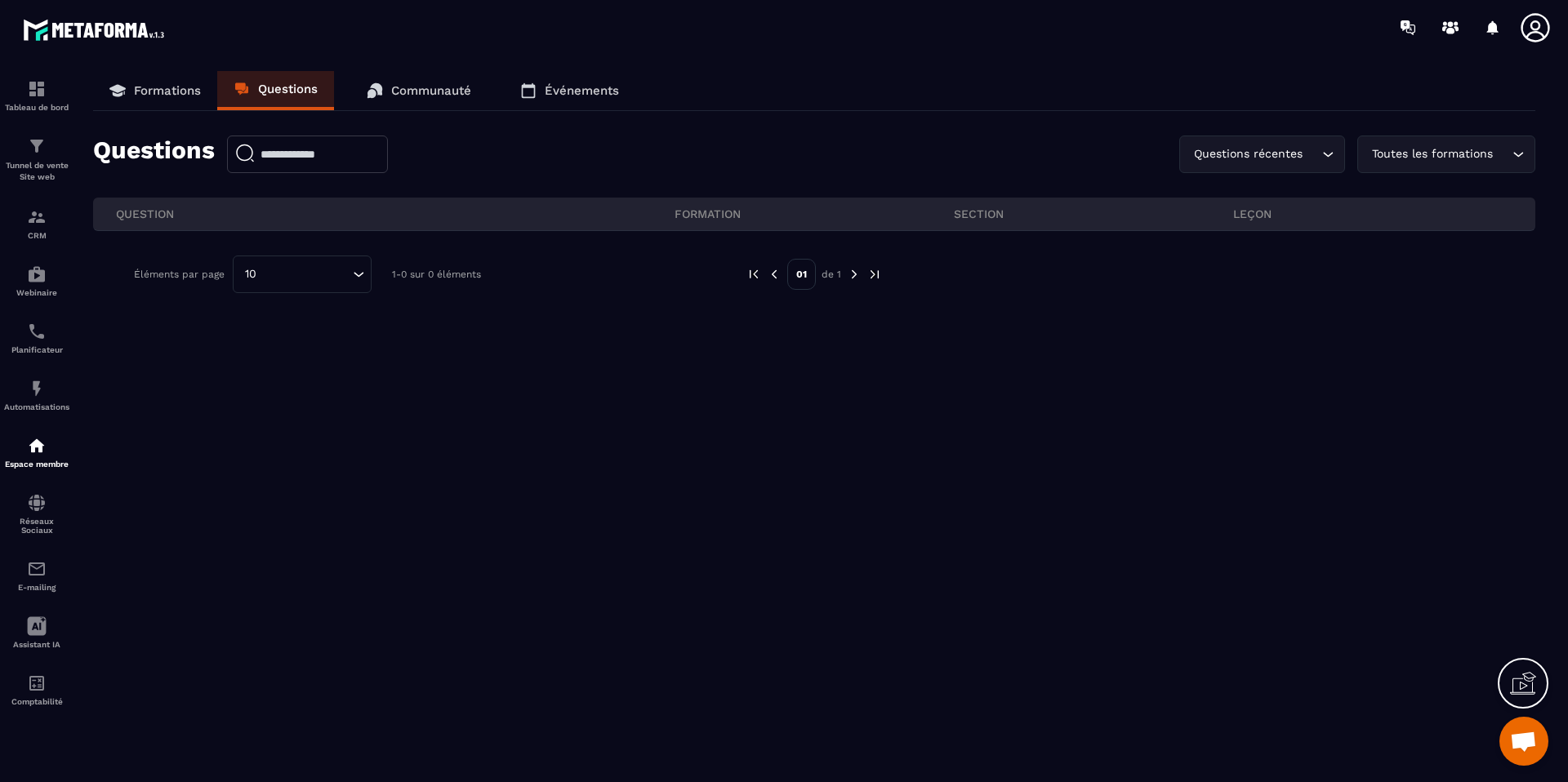
click at [163, 93] on p "Formations" at bounding box center [167, 90] width 67 height 15
